Goal: Information Seeking & Learning: Learn about a topic

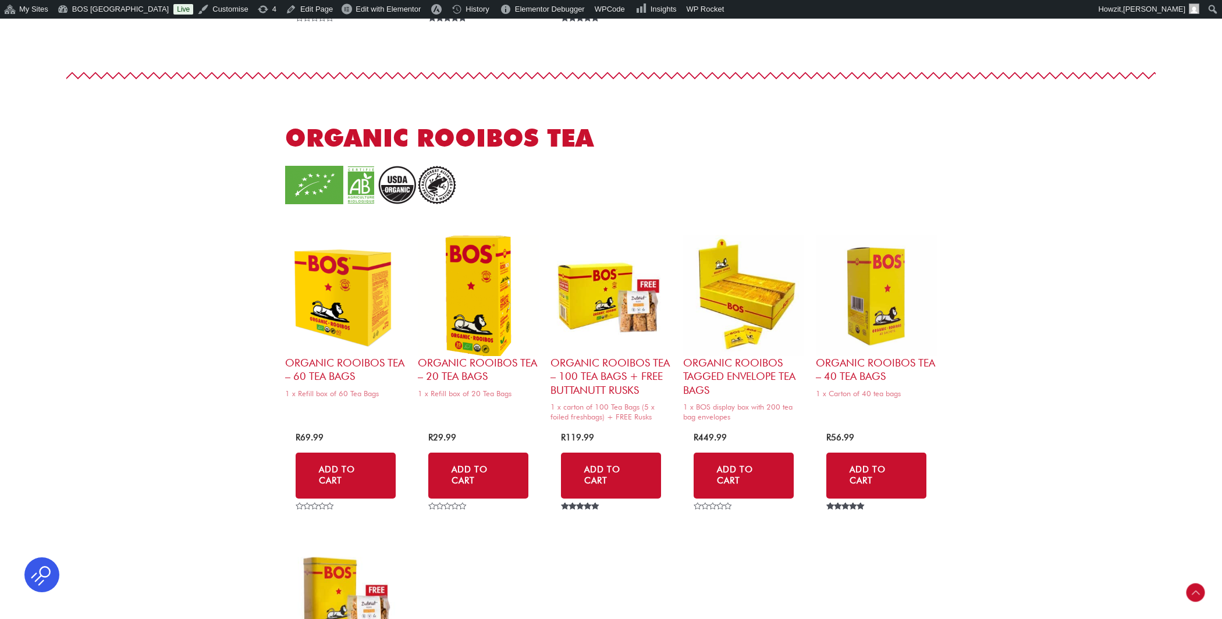
scroll to position [991, 0]
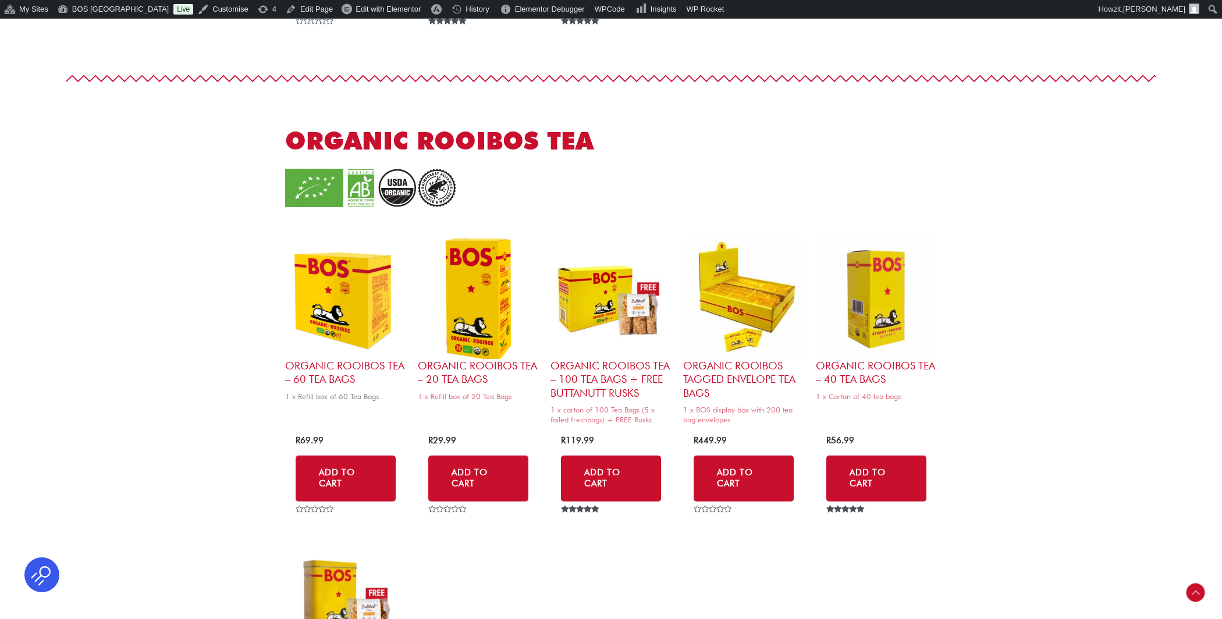
click at [360, 296] on img at bounding box center [345, 298] width 121 height 121
click at [484, 313] on img at bounding box center [478, 298] width 121 height 121
click at [868, 285] on img at bounding box center [876, 298] width 121 height 121
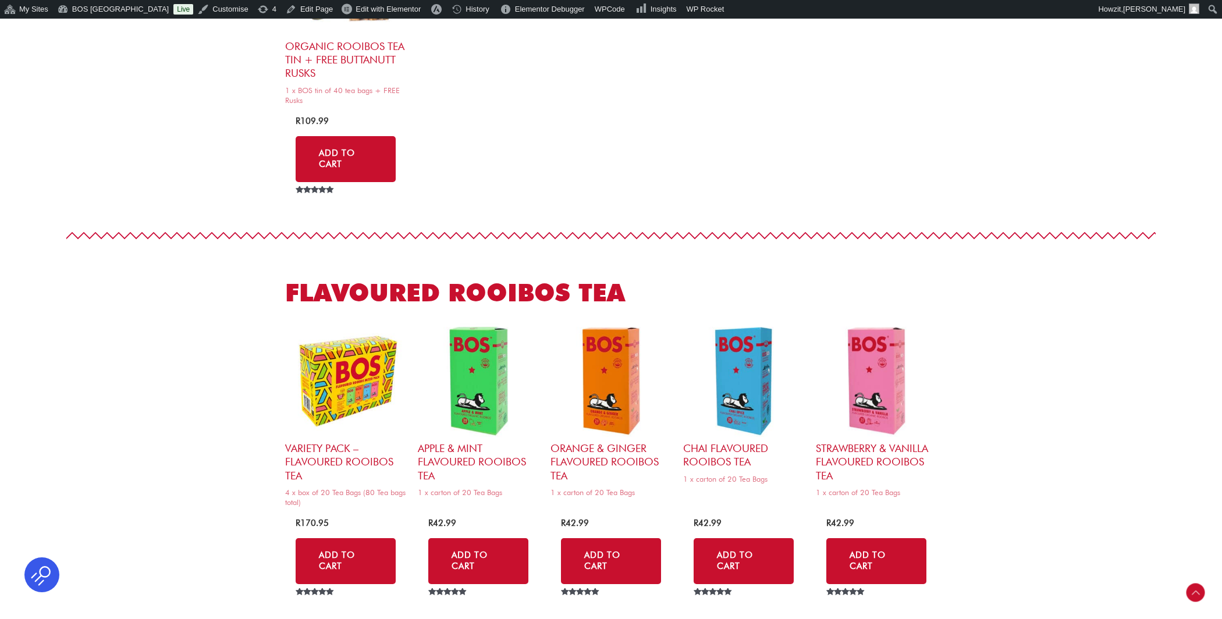
scroll to position [1619, 0]
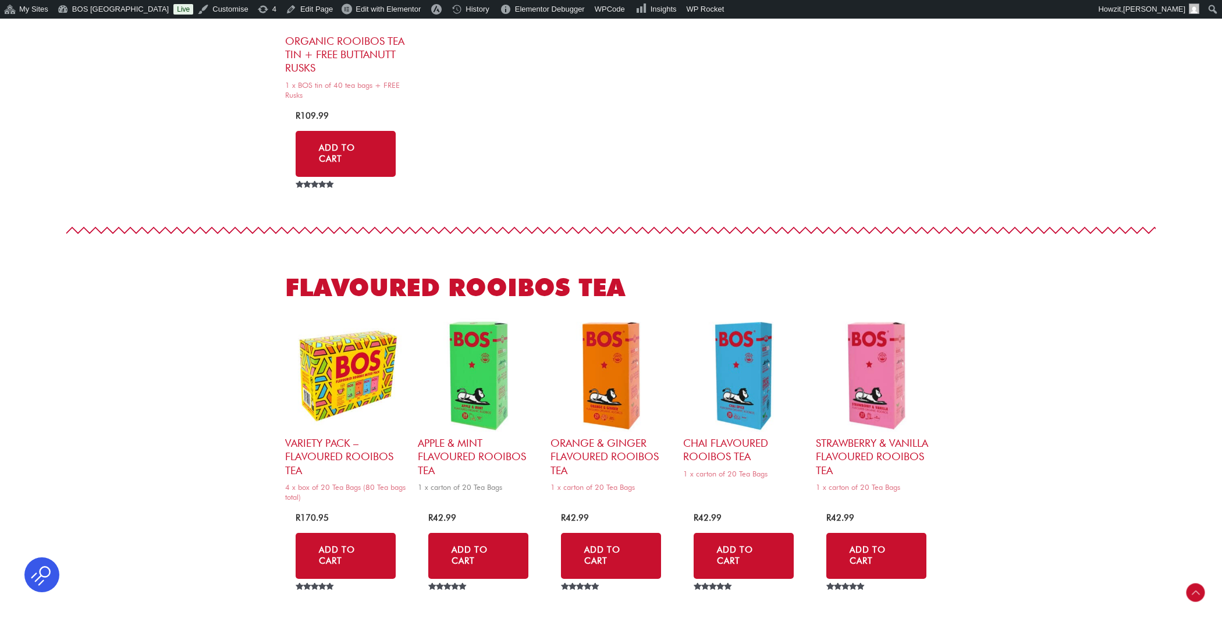
click at [481, 379] on img at bounding box center [478, 375] width 121 height 121
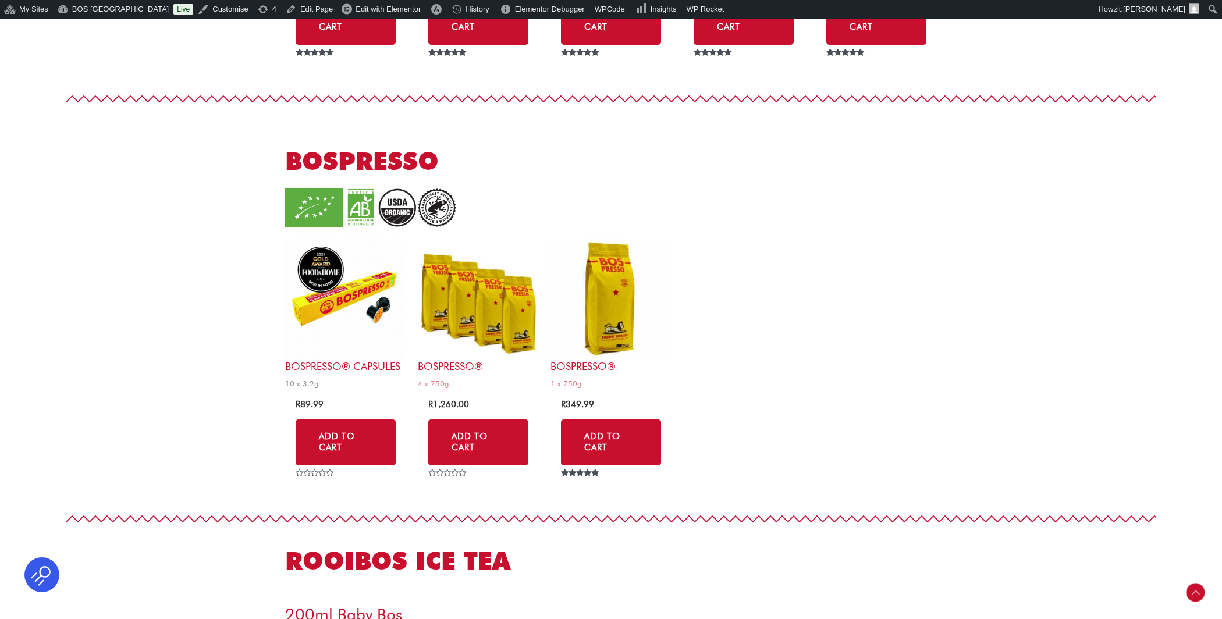
click at [331, 293] on img at bounding box center [345, 299] width 121 height 121
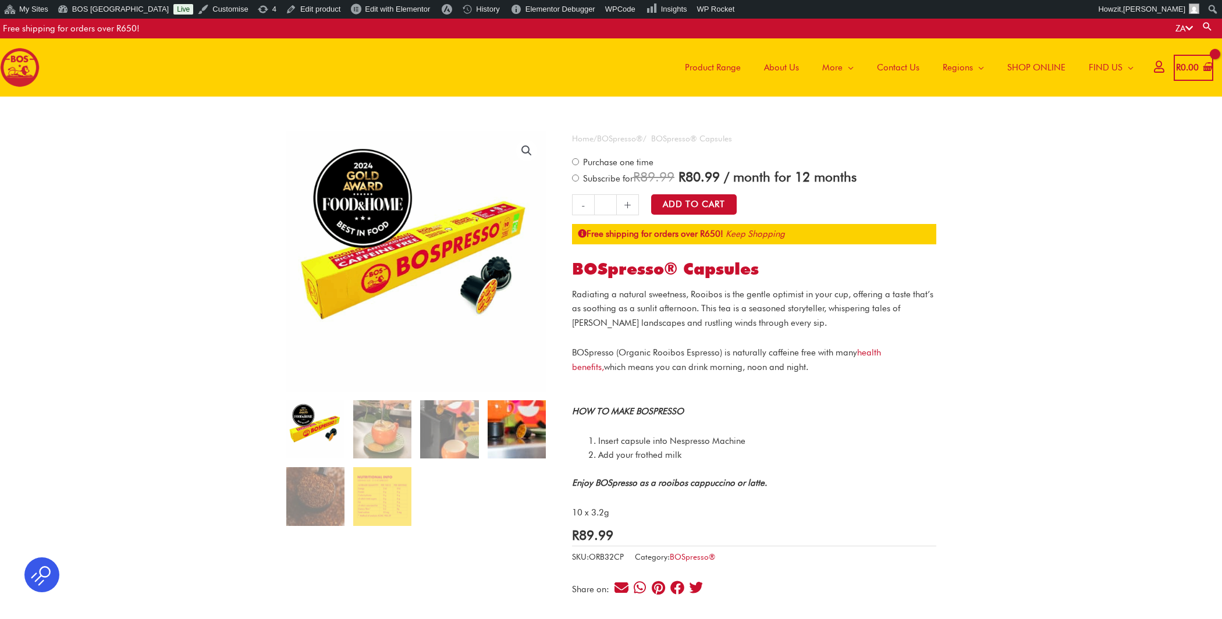
click at [502, 431] on img at bounding box center [517, 429] width 58 height 58
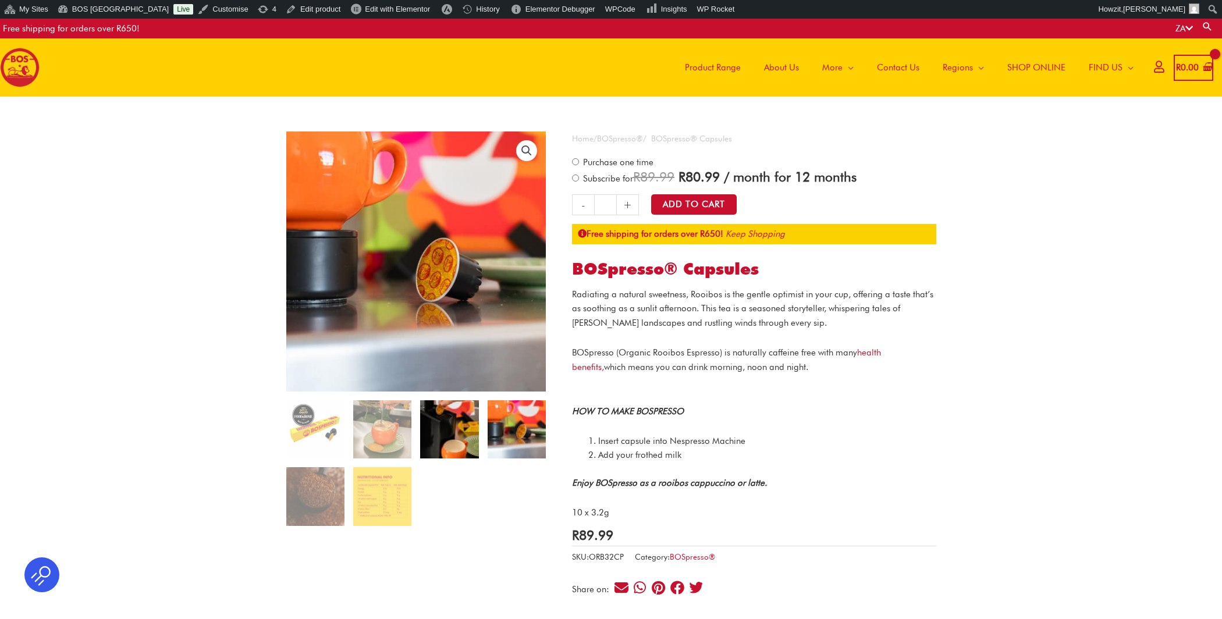
click at [456, 430] on img at bounding box center [449, 429] width 58 height 58
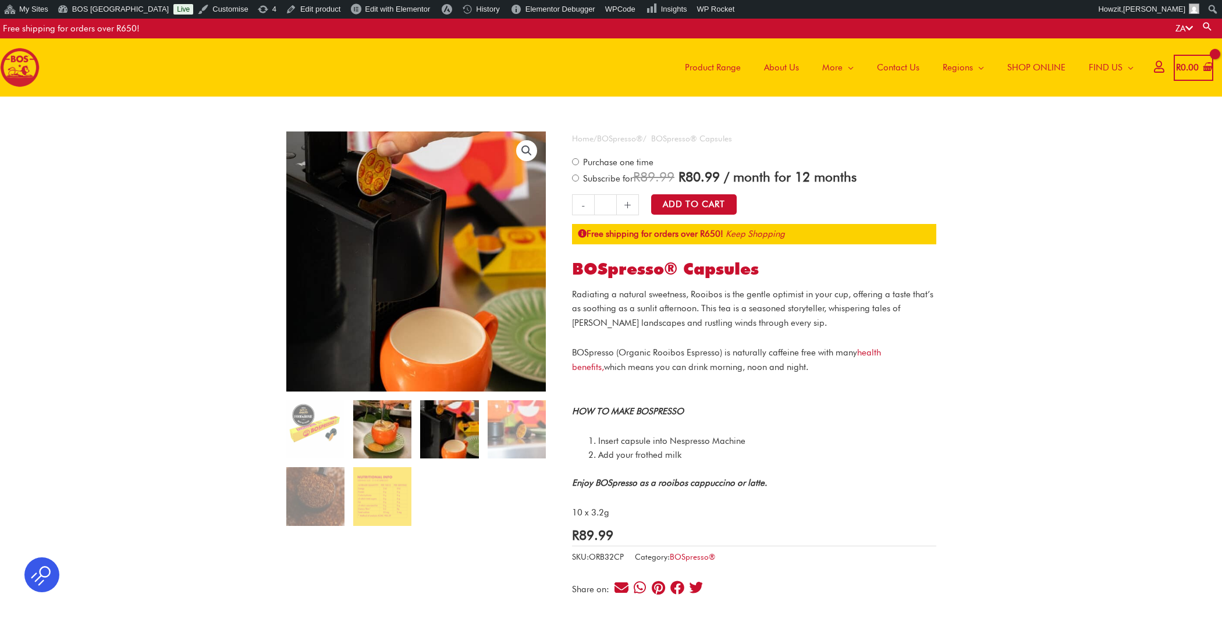
click at [386, 428] on img at bounding box center [382, 429] width 58 height 58
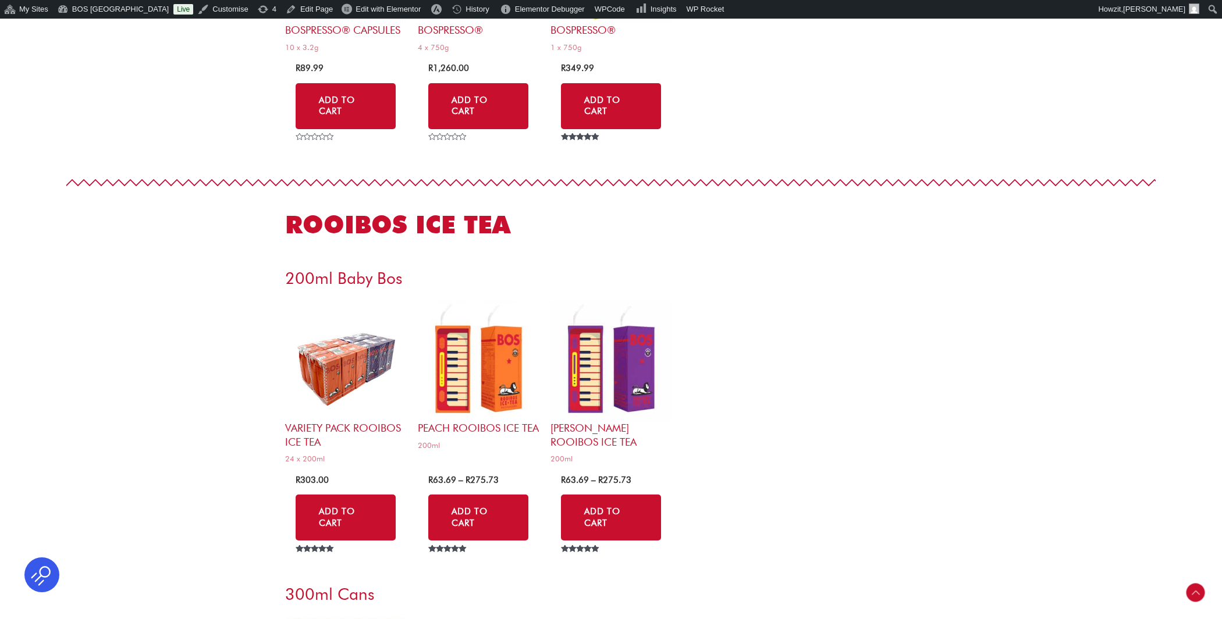
scroll to position [2492, 0]
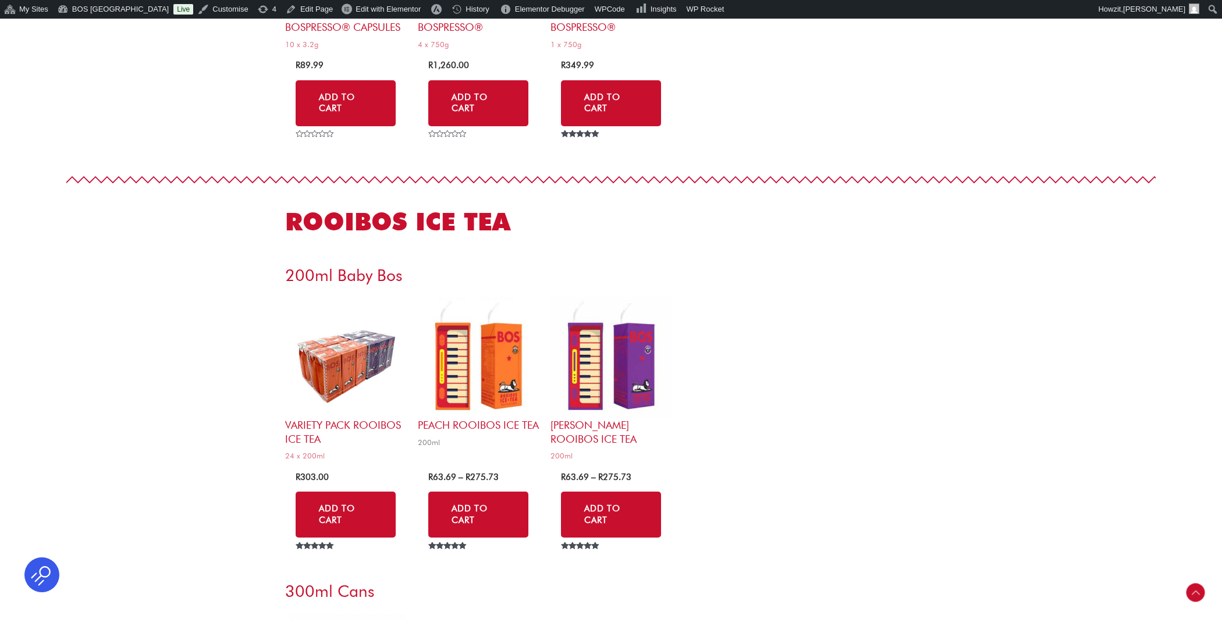
click at [506, 338] on img at bounding box center [478, 357] width 121 height 121
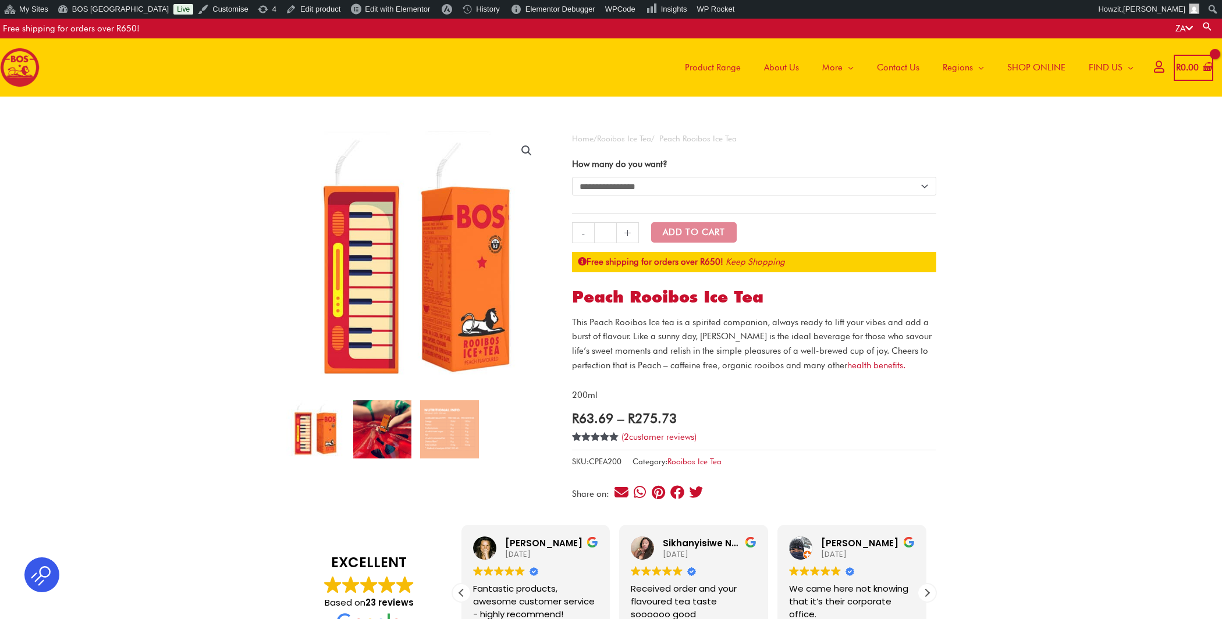
click at [374, 421] on img at bounding box center [382, 429] width 58 height 58
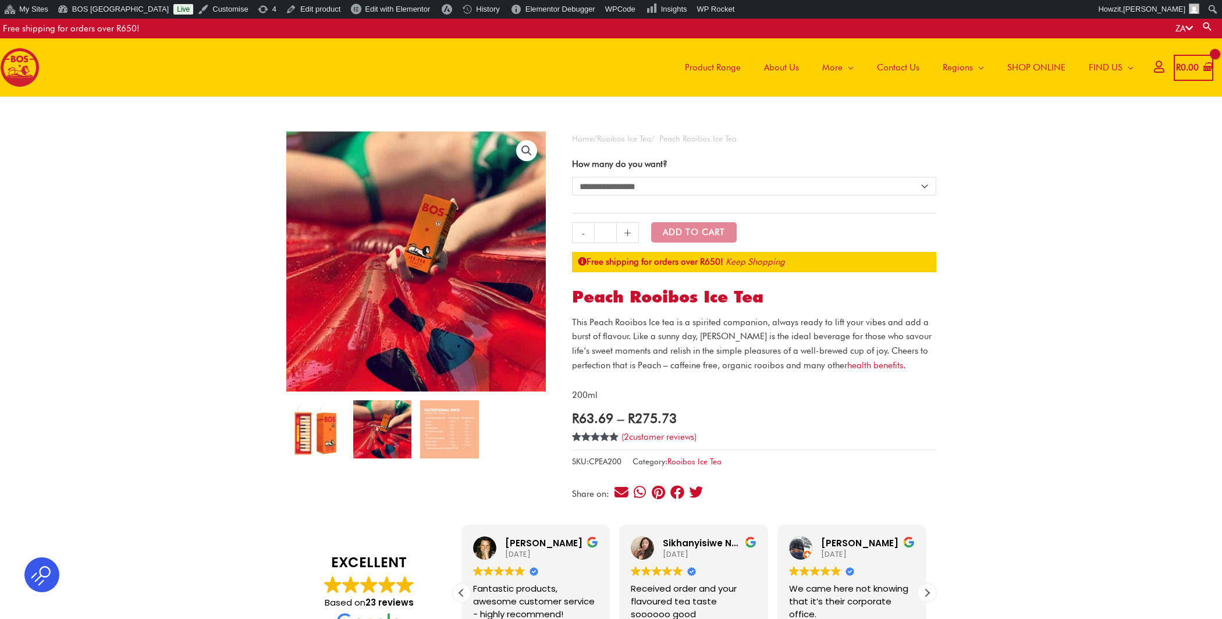
click at [335, 423] on img at bounding box center [315, 429] width 58 height 58
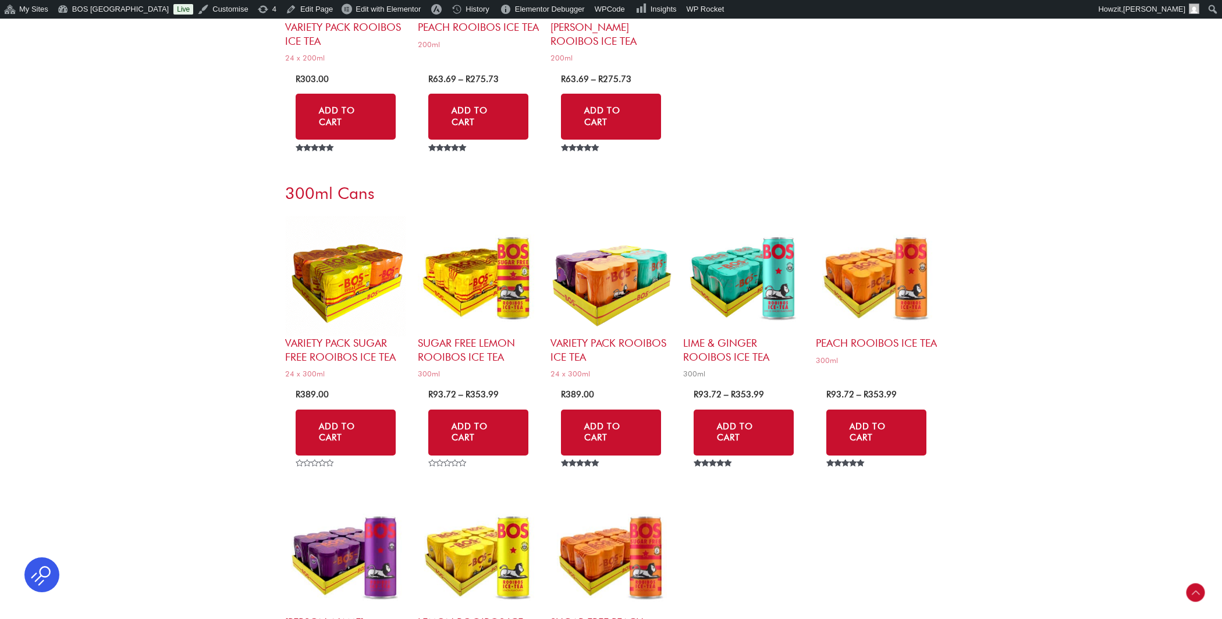
scroll to position [2889, 0]
